Goal: Find specific page/section: Find specific page/section

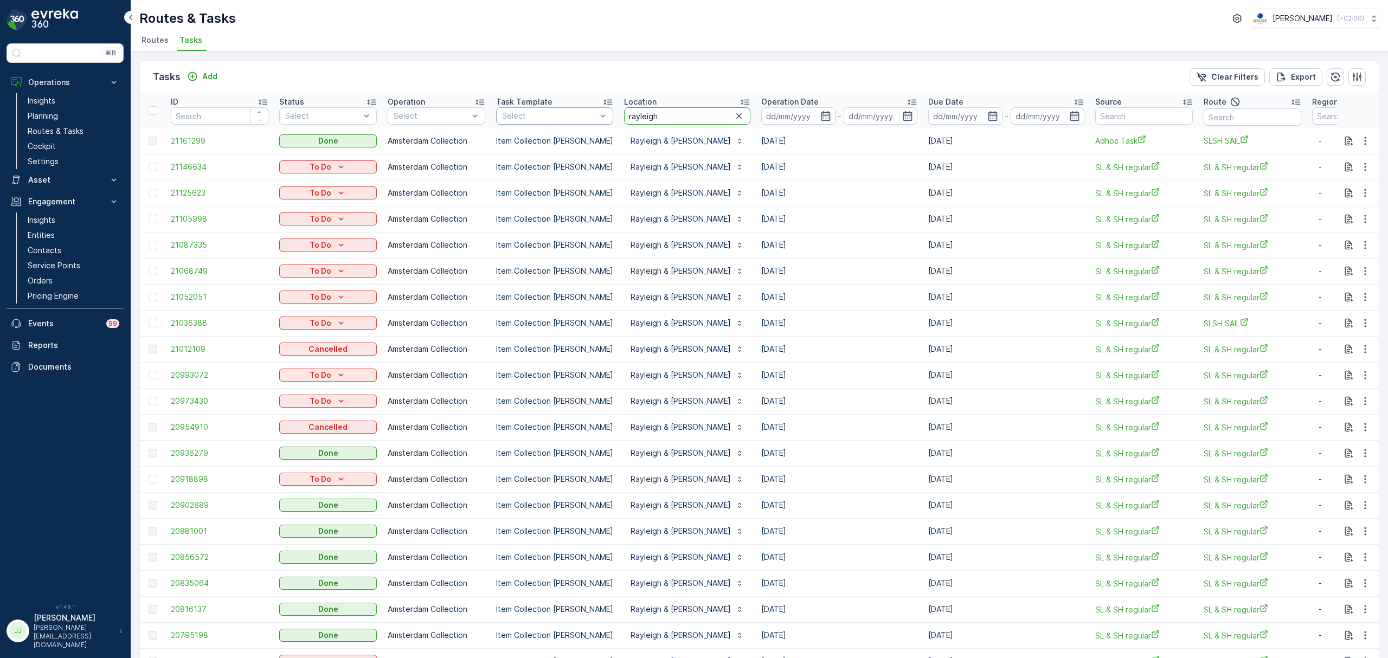
drag, startPoint x: 665, startPoint y: 120, endPoint x: 517, endPoint y: 116, distance: 147.5
click at [517, 116] on tr "ID Status Select Operation Select Task Template Select Location rayleigh Operat…" at bounding box center [990, 110] width 1701 height 35
type input "centraal station amst"
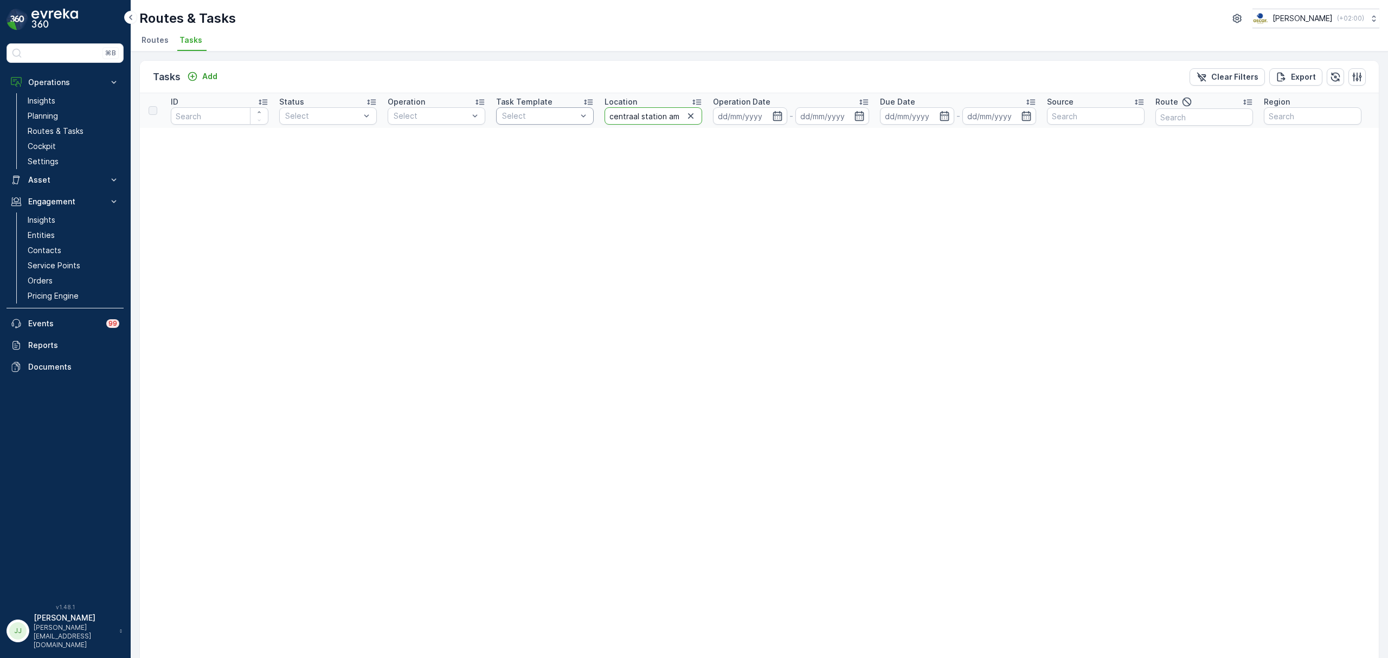
drag, startPoint x: 670, startPoint y: 111, endPoint x: 560, endPoint y: 118, distance: 110.8
click at [560, 118] on tr "ID Status Select Operation Select Task Template Select Location centraal statio…" at bounding box center [951, 110] width 1623 height 35
click at [612, 115] on input "centraal station amst" at bounding box center [653, 115] width 98 height 17
drag, startPoint x: 667, startPoint y: 120, endPoint x: 605, endPoint y: 116, distance: 61.9
click at [605, 116] on input "centraal station amst" at bounding box center [653, 115] width 98 height 17
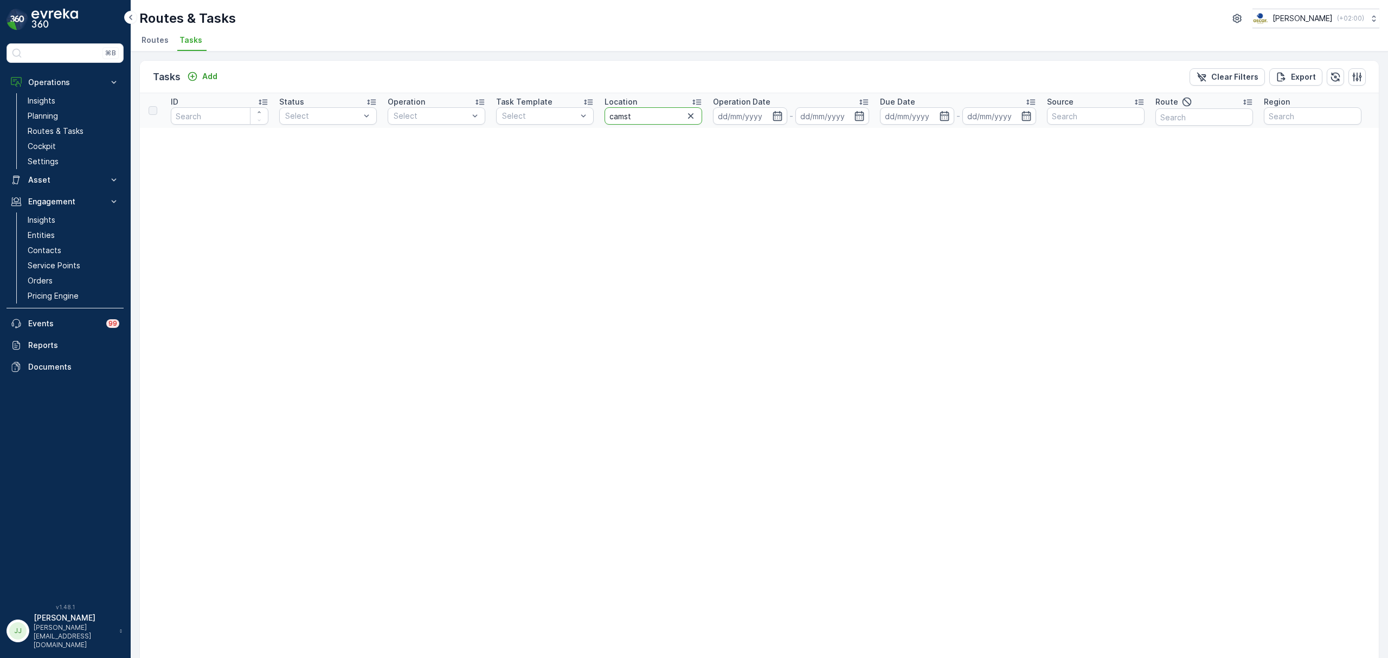
type input "csamst"
click at [618, 117] on input "csamst" at bounding box center [653, 115] width 98 height 17
type input "cs amst"
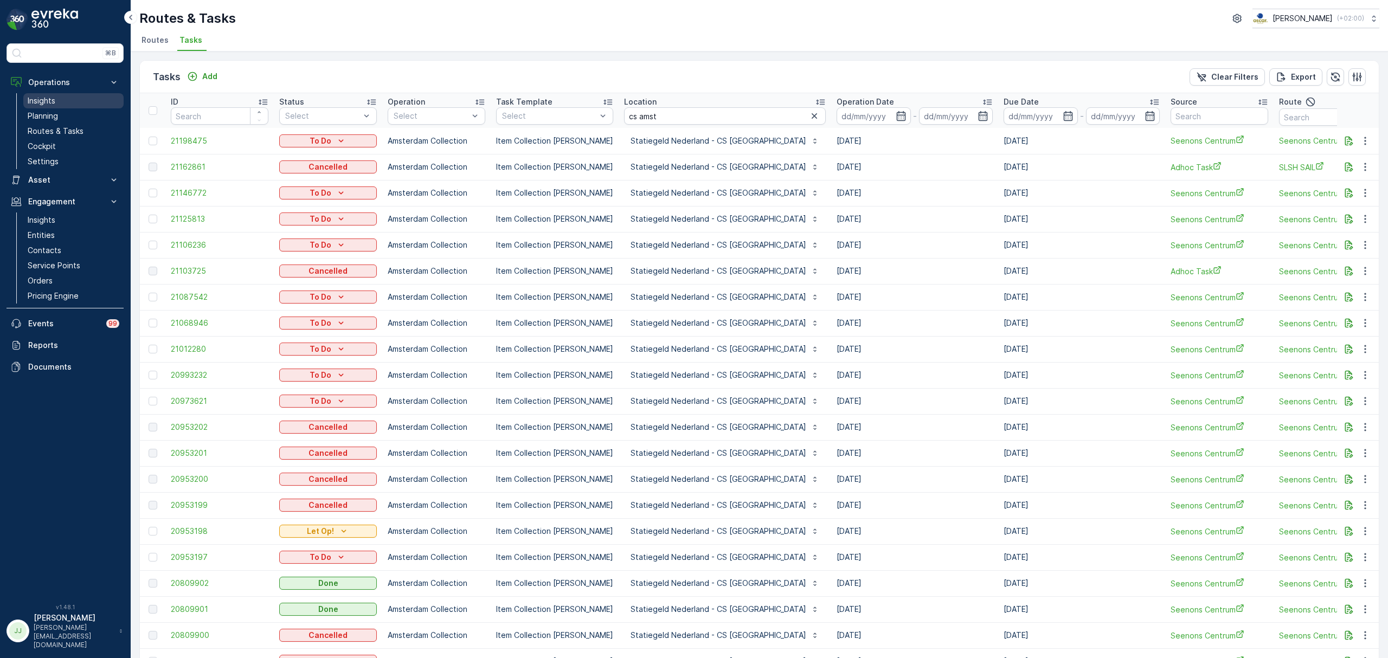
drag, startPoint x: 76, startPoint y: 128, endPoint x: 104, endPoint y: 108, distance: 34.2
click at [76, 128] on p "Routes & Tasks" at bounding box center [56, 131] width 56 height 11
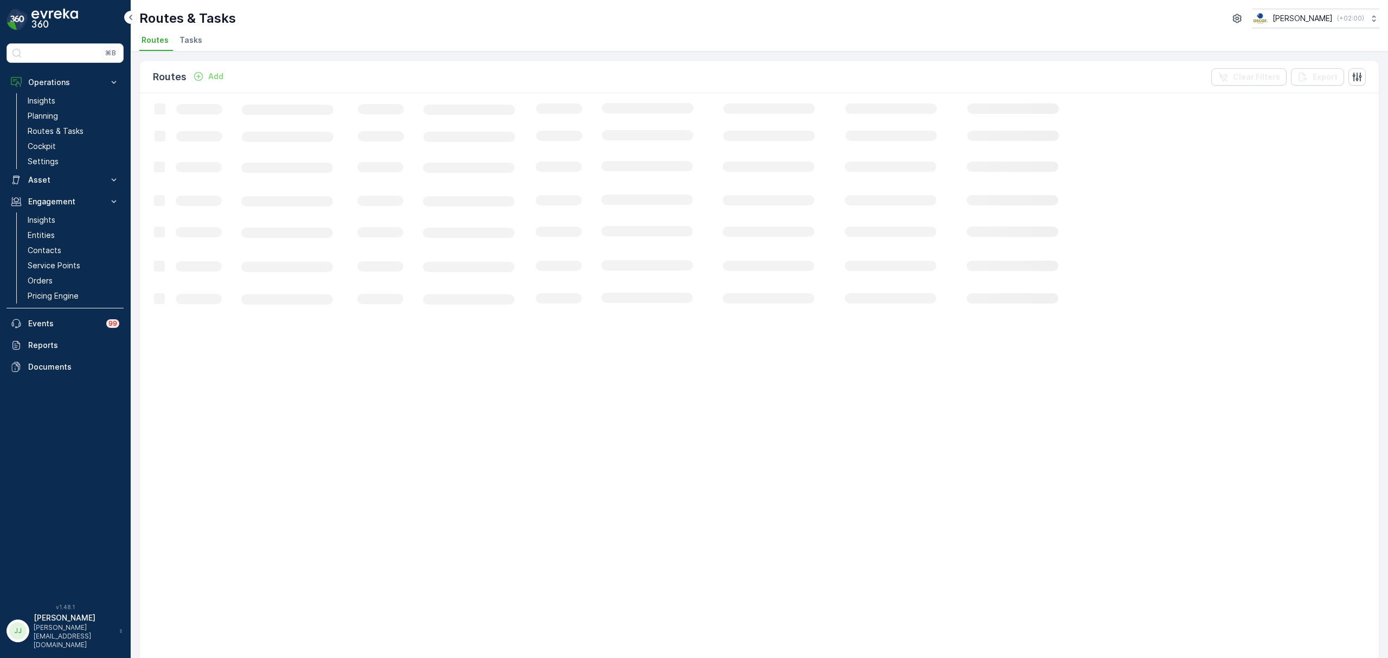
click at [185, 37] on span "Tasks" at bounding box center [190, 40] width 23 height 11
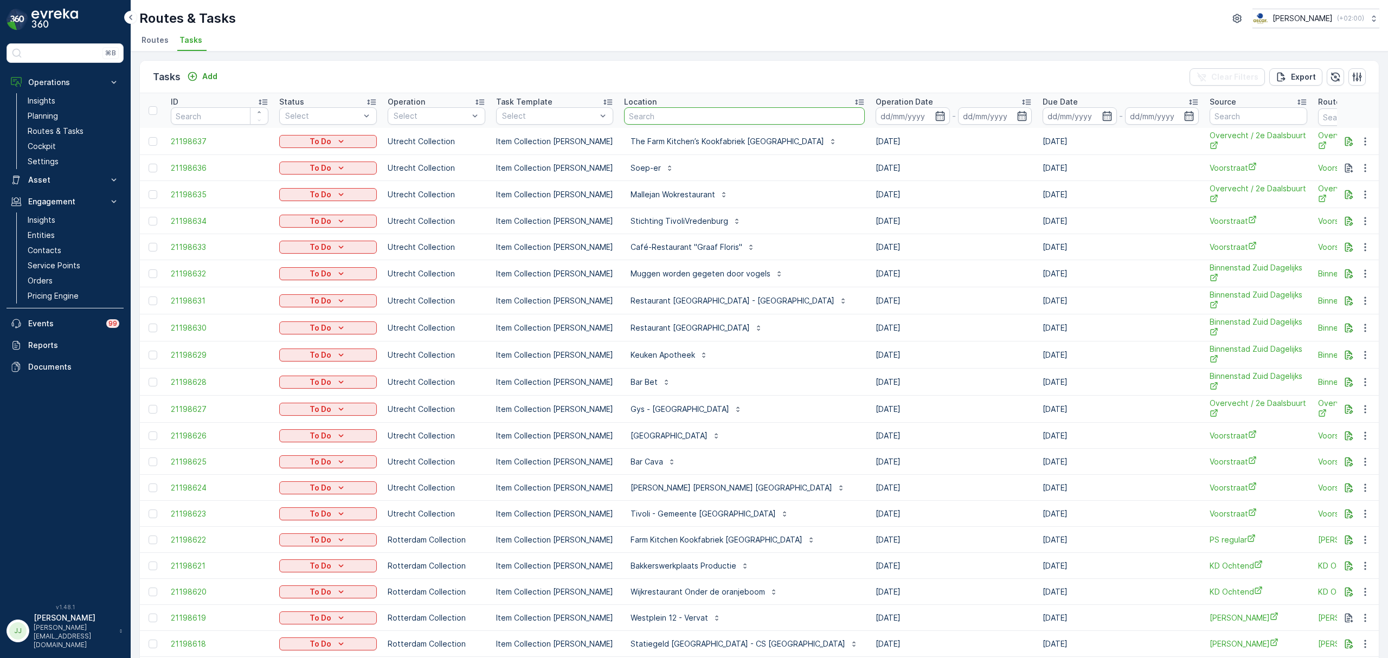
click at [649, 124] on input "text" at bounding box center [744, 115] width 241 height 17
type input "cs"
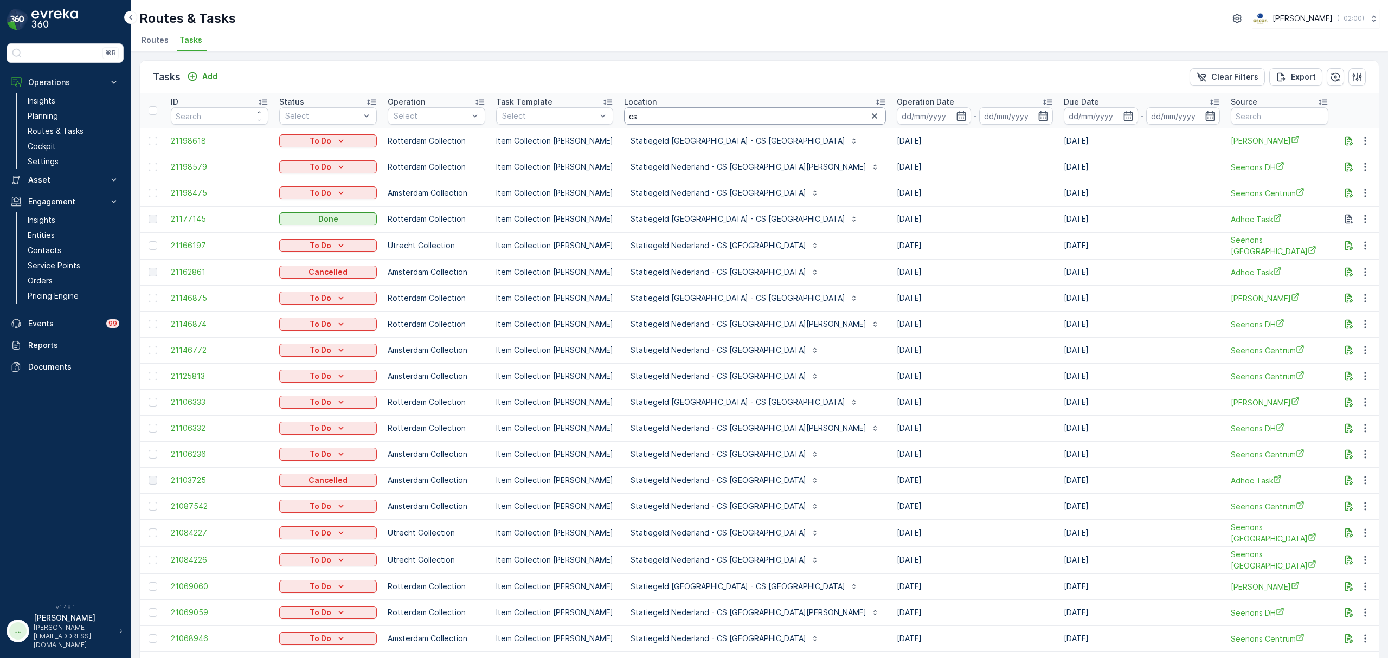
click at [656, 120] on input "cs" at bounding box center [755, 115] width 262 height 17
type input "cs den h"
